Goal: Transaction & Acquisition: Purchase product/service

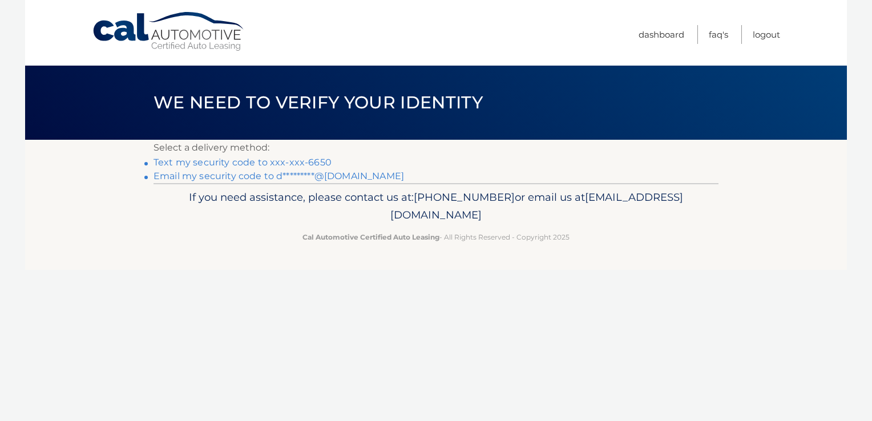
click at [316, 166] on link "Text my security code to xxx-xxx-6650" at bounding box center [243, 162] width 178 height 11
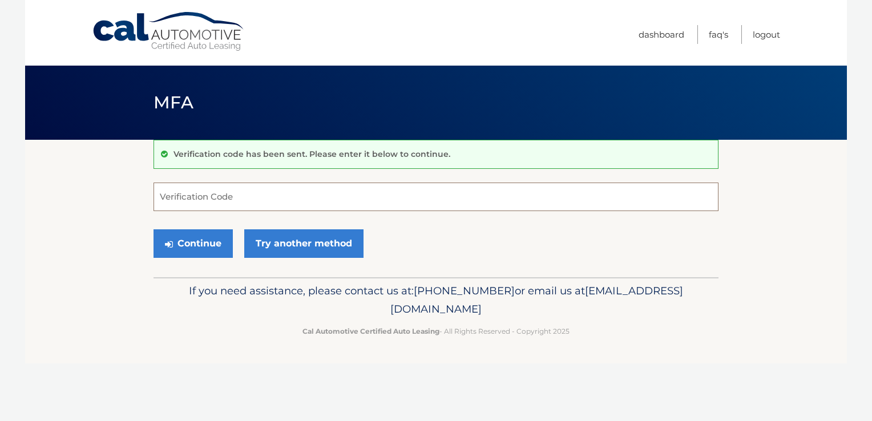
click at [273, 200] on input "Verification Code" at bounding box center [436, 197] width 565 height 29
type input "227945"
click at [217, 248] on button "Continue" at bounding box center [193, 243] width 79 height 29
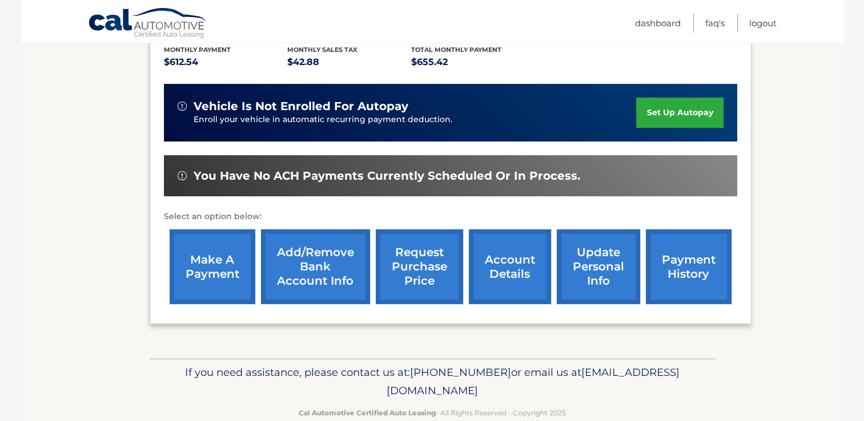
scroll to position [248, 0]
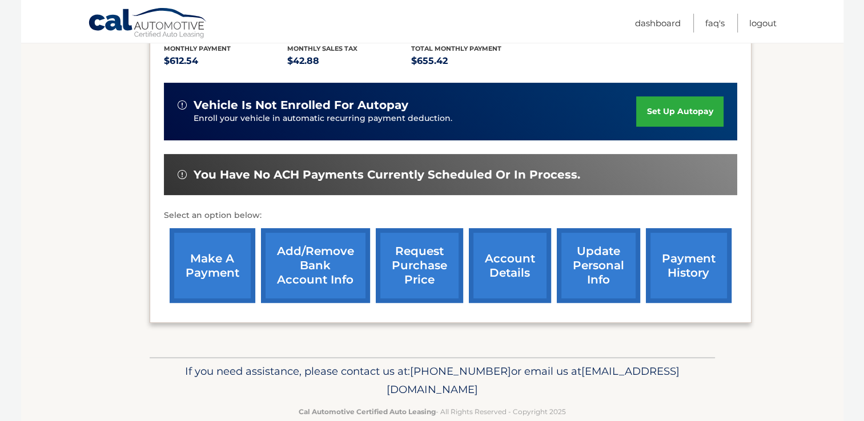
click at [229, 281] on link "make a payment" at bounding box center [213, 265] width 86 height 75
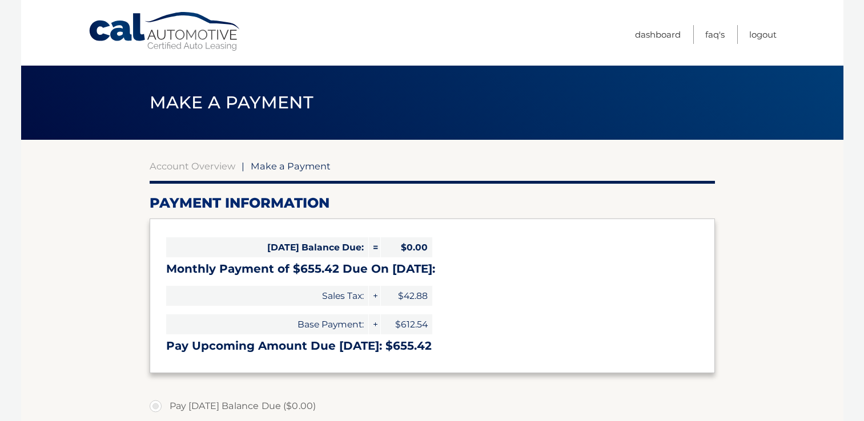
select select "N2IzNzhiZmMtMmZjYS00NTkxLTk5ZjktMDQxNTI4ZTQxNjVi"
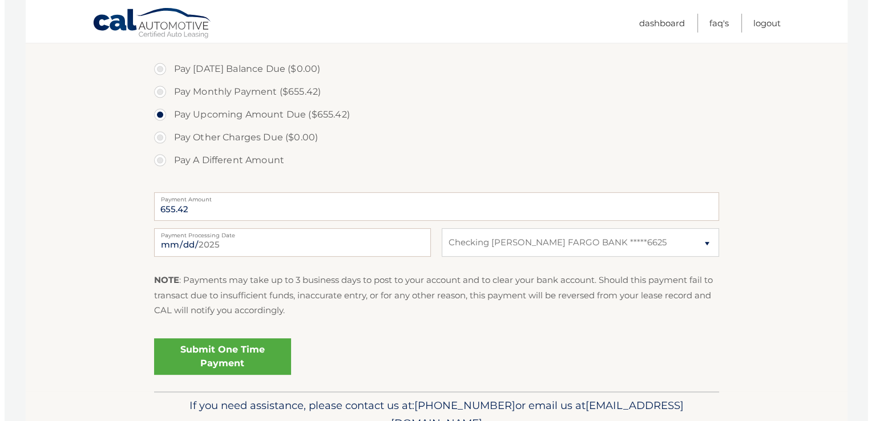
scroll to position [340, 0]
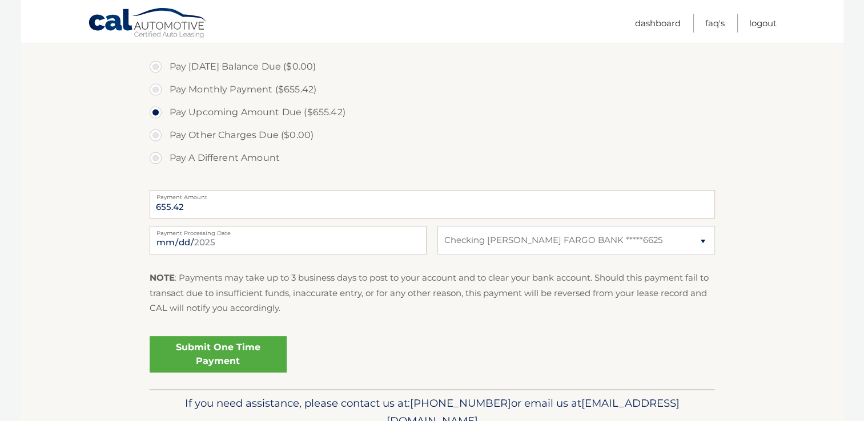
click at [251, 355] on link "Submit One Time Payment" at bounding box center [218, 354] width 137 height 37
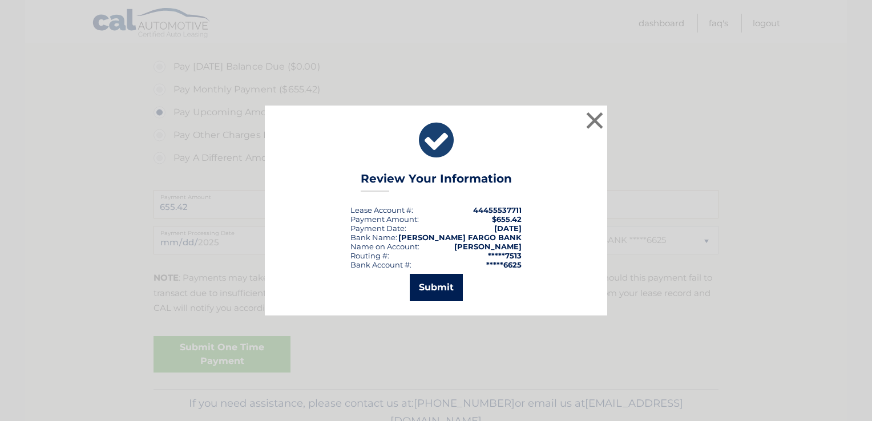
click at [434, 293] on button "Submit" at bounding box center [436, 287] width 53 height 27
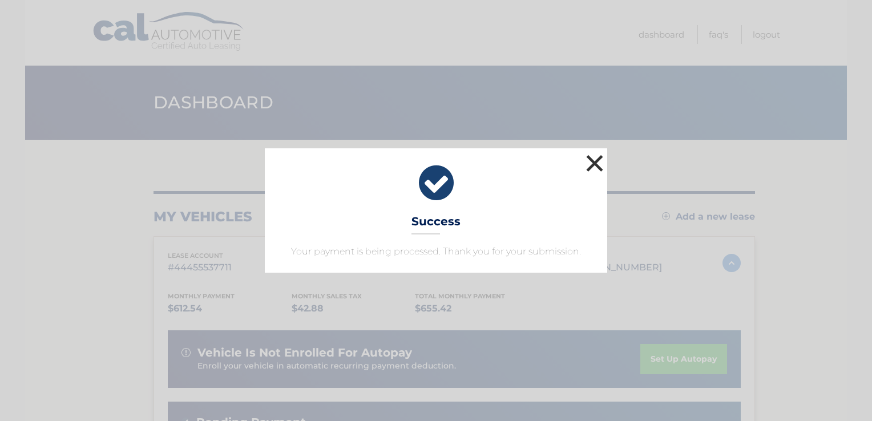
click at [594, 161] on button "×" at bounding box center [594, 163] width 23 height 23
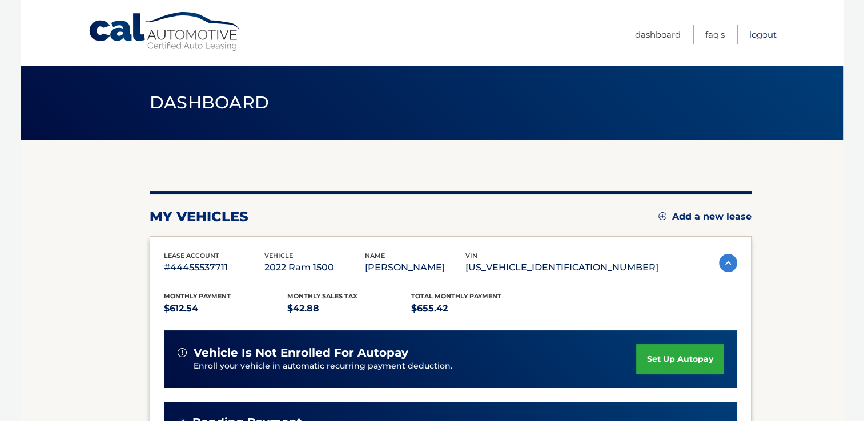
click at [757, 34] on link "Logout" at bounding box center [762, 34] width 27 height 19
